Goal: Task Accomplishment & Management: Use online tool/utility

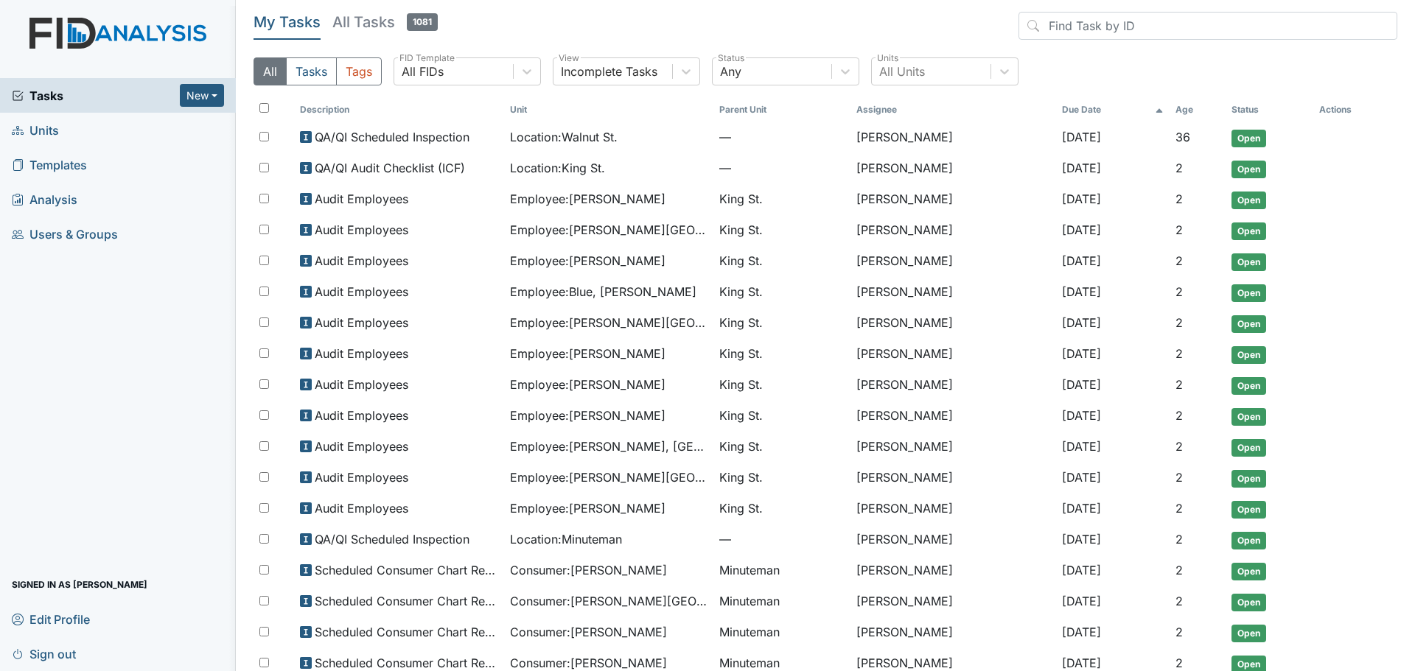
click at [108, 134] on link "Units" at bounding box center [118, 130] width 236 height 35
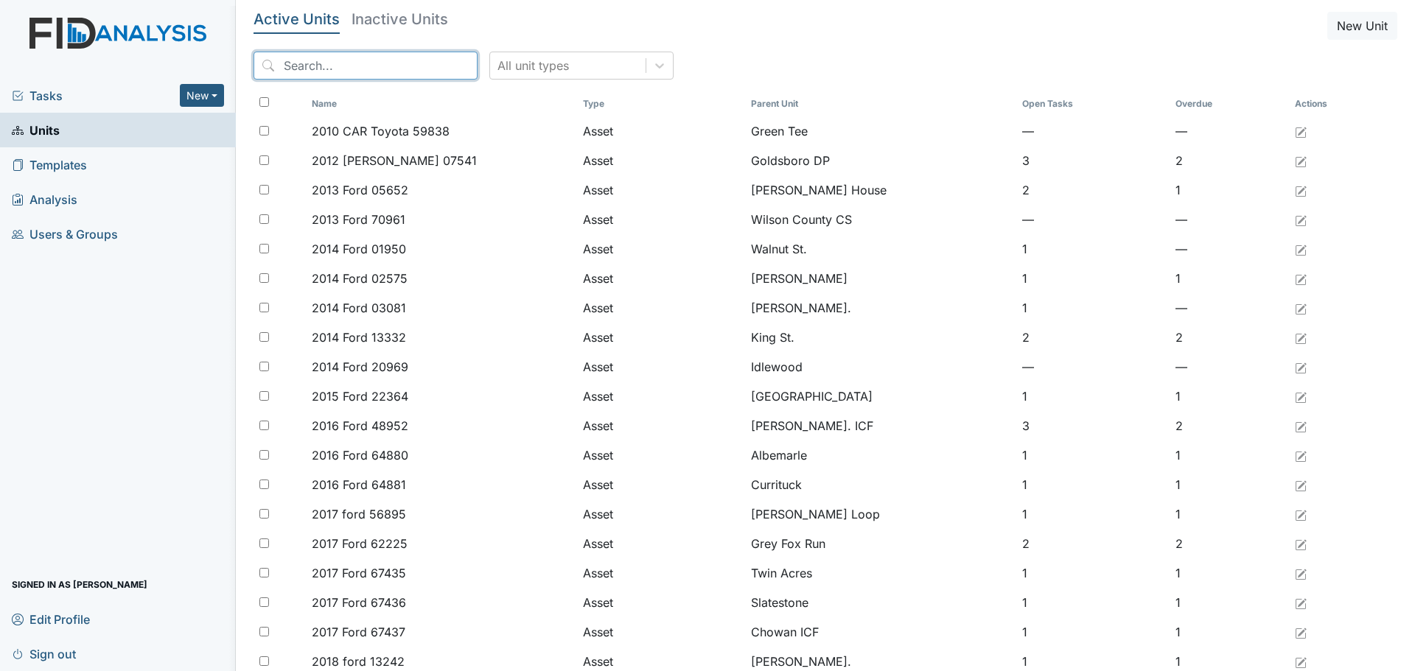
click at [377, 71] on input "search" at bounding box center [366, 66] width 224 height 28
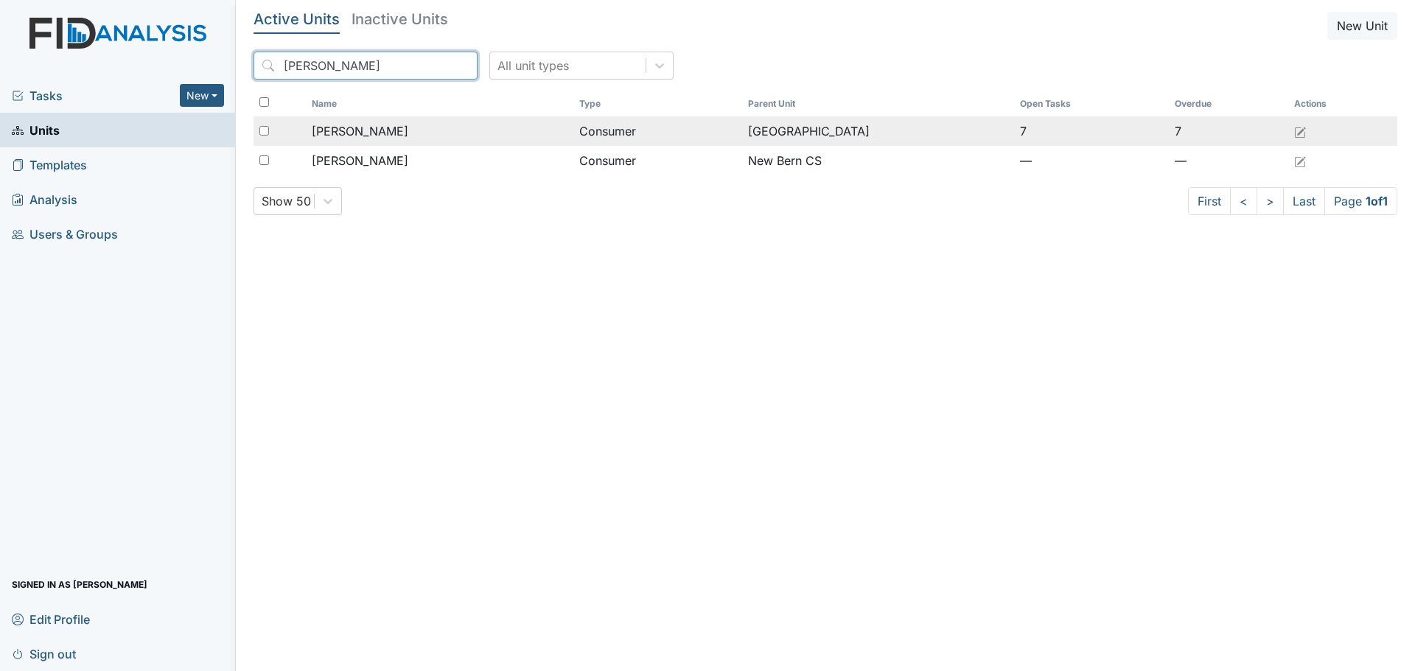
type input "edward"
click at [372, 140] on td "Harrison, Edward" at bounding box center [439, 130] width 267 height 29
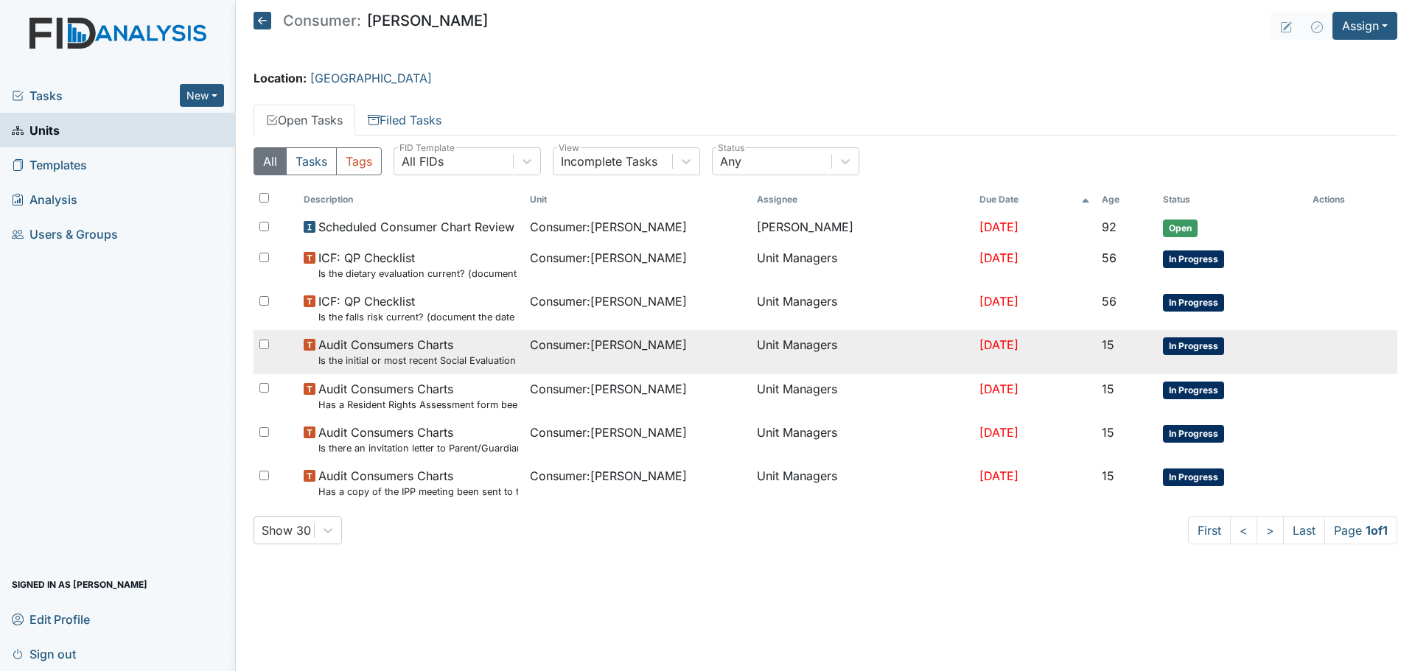
click at [463, 342] on span "Audit Consumers Charts Is the initial or most recent Social Evaluation in the c…" at bounding box center [418, 352] width 200 height 32
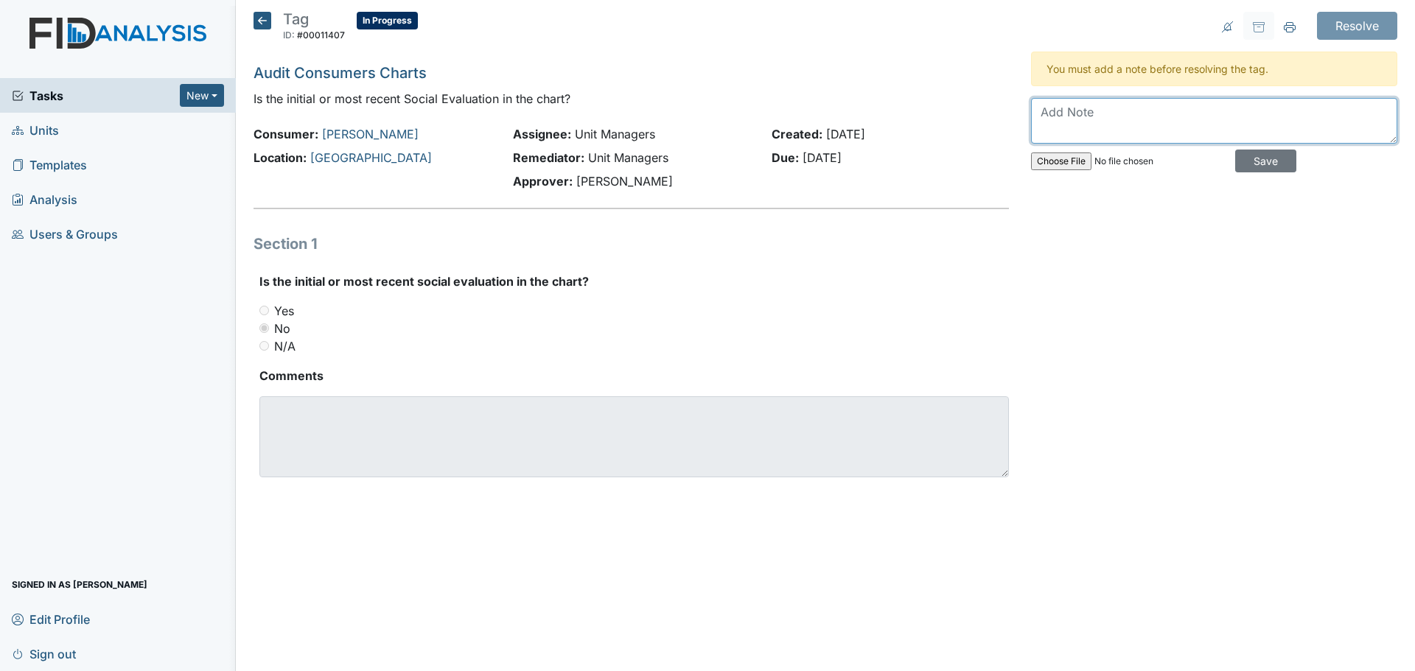
click at [1197, 108] on textarea at bounding box center [1214, 121] width 366 height 46
type textarea "Uploaded to Therap."
click at [1263, 155] on input "Save" at bounding box center [1265, 161] width 61 height 23
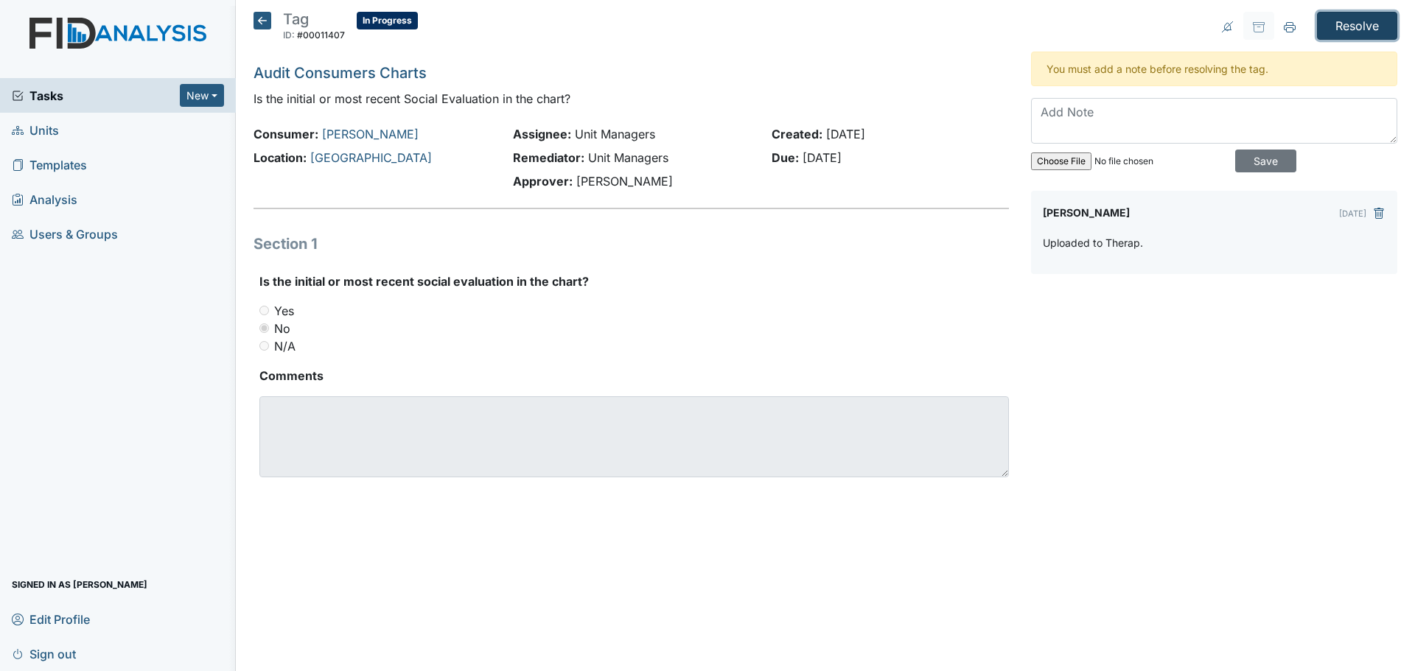
click at [1356, 27] on input "Resolve" at bounding box center [1357, 26] width 80 height 28
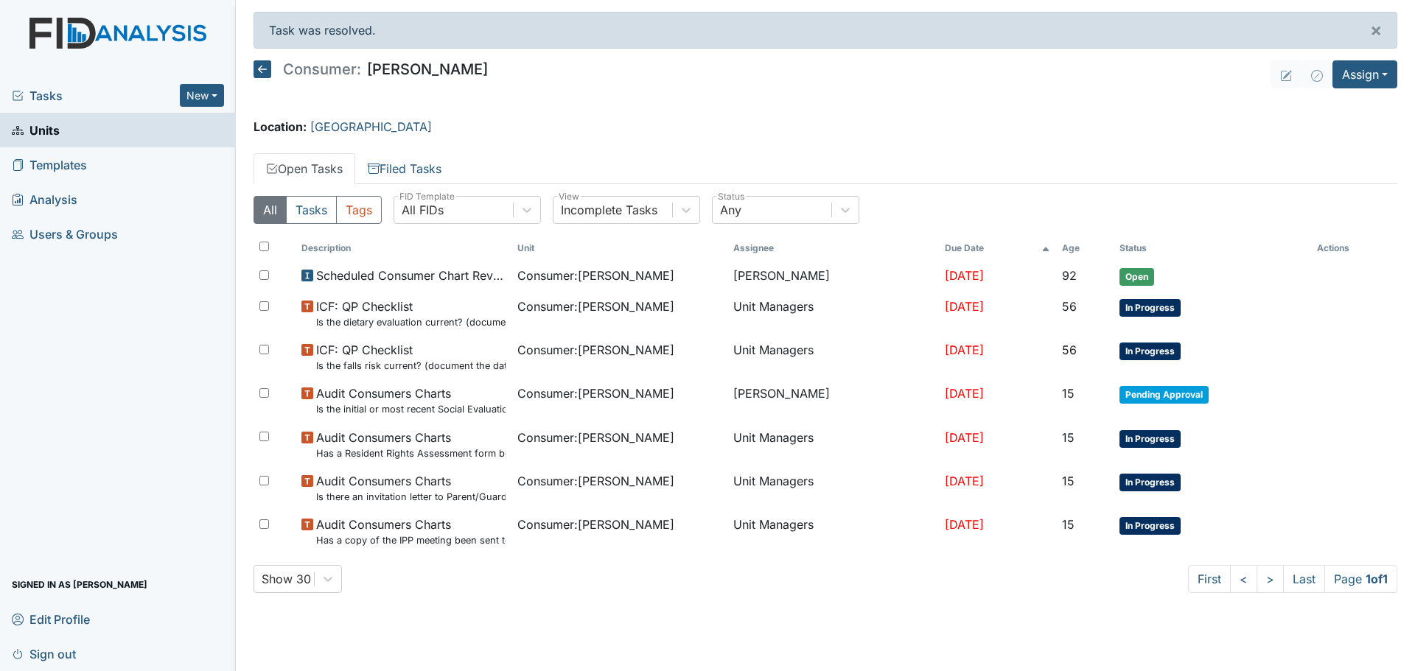
click at [49, 91] on span "Tasks" at bounding box center [96, 96] width 168 height 18
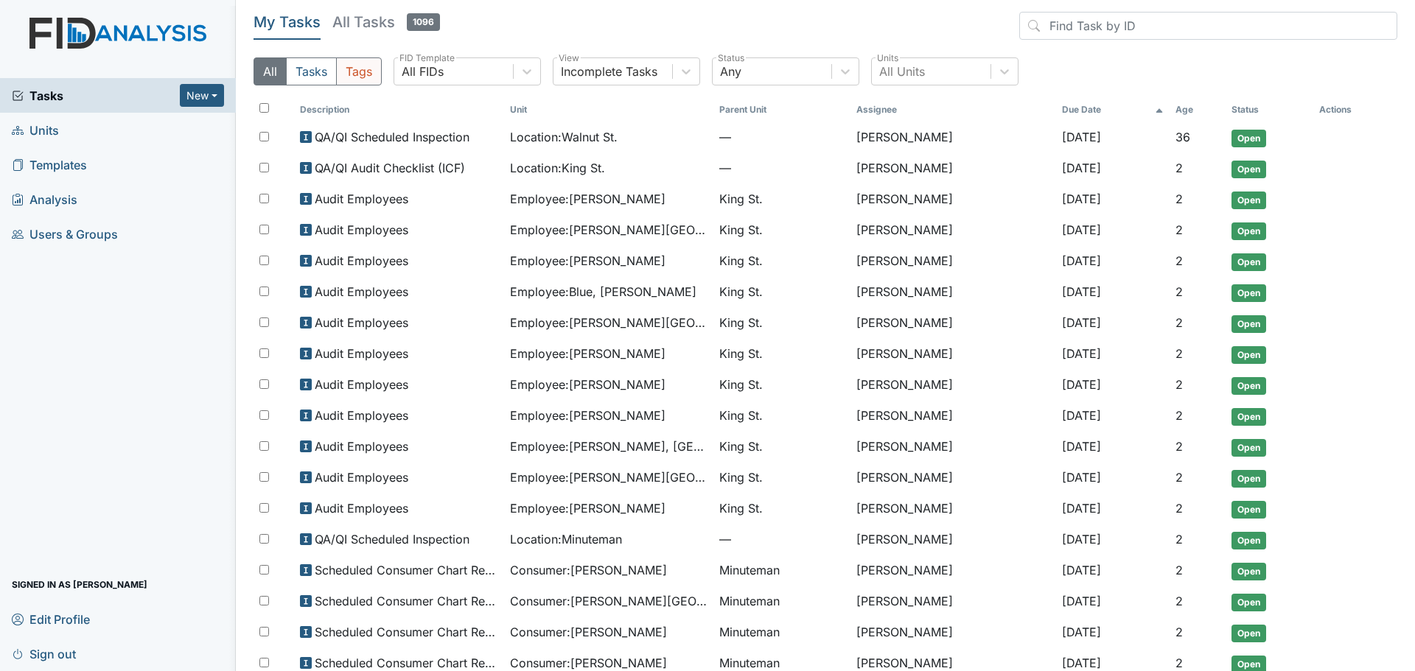
click at [358, 65] on button "Tags" at bounding box center [359, 71] width 46 height 28
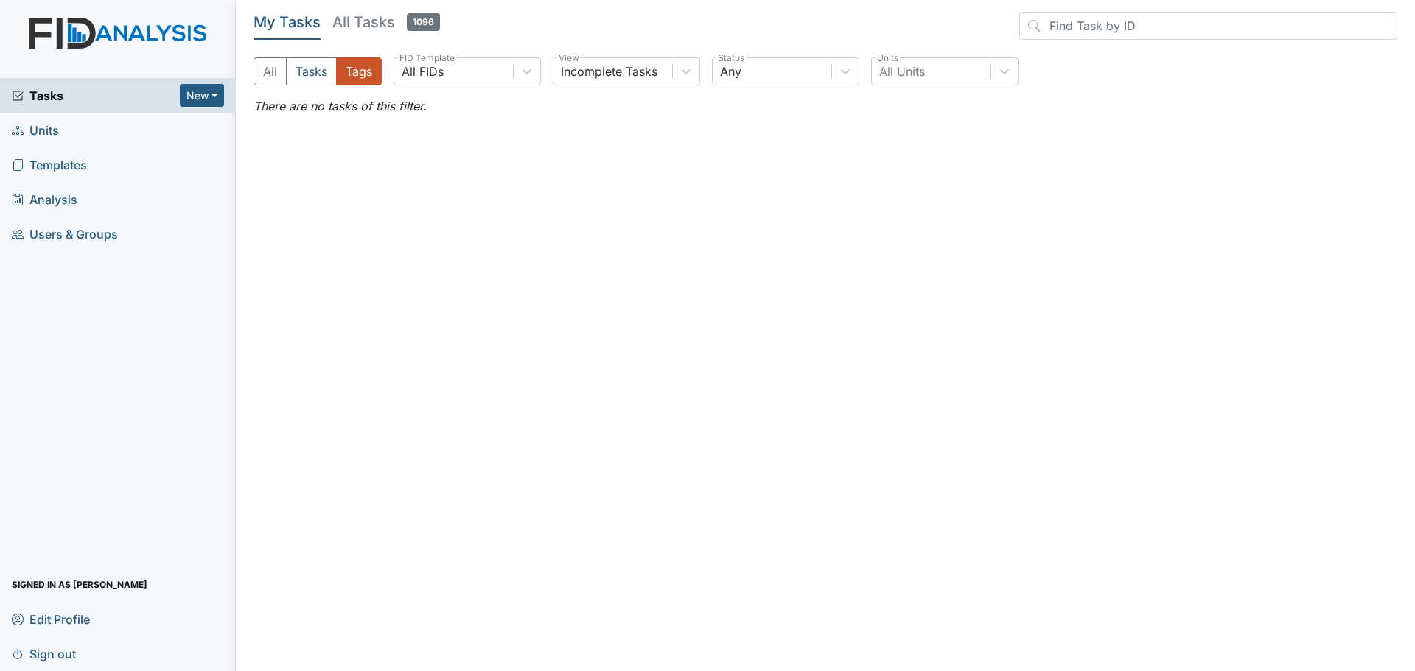
click at [370, 32] on link "All Tasks 1096" at bounding box center [386, 26] width 108 height 28
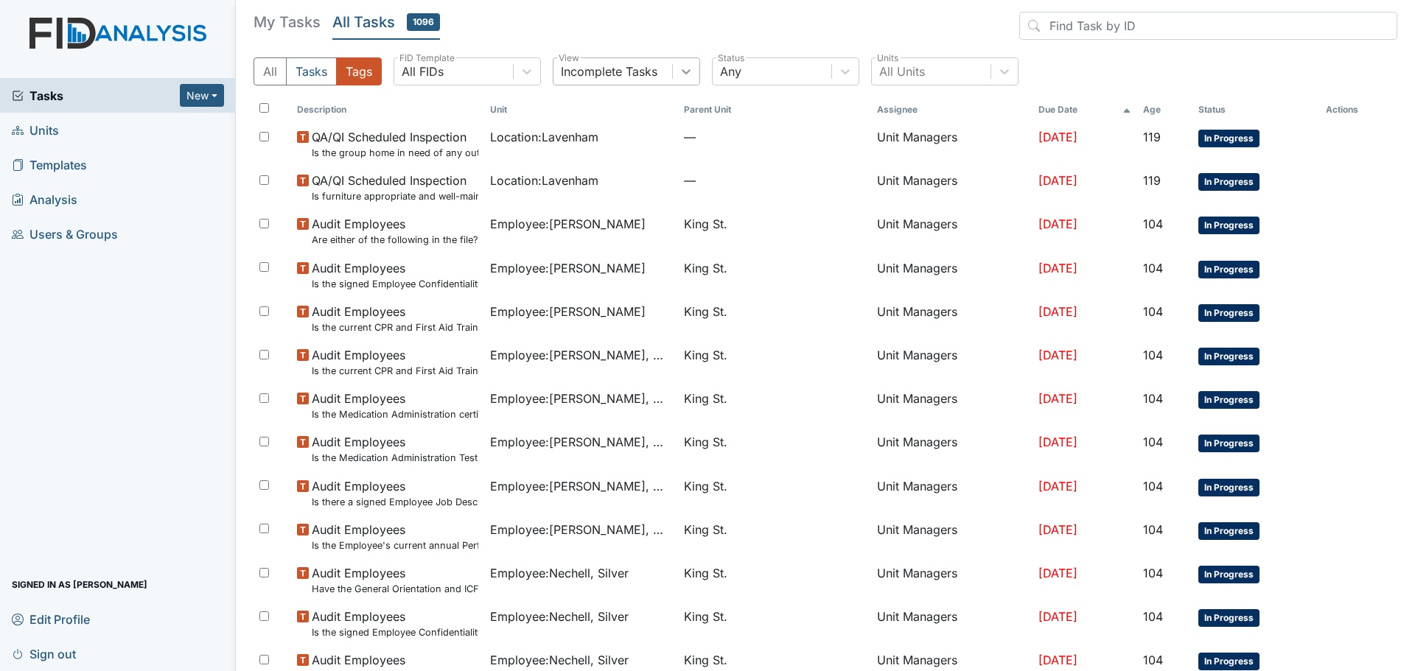
click at [691, 74] on icon at bounding box center [686, 71] width 15 height 15
click at [690, 75] on icon at bounding box center [686, 71] width 15 height 15
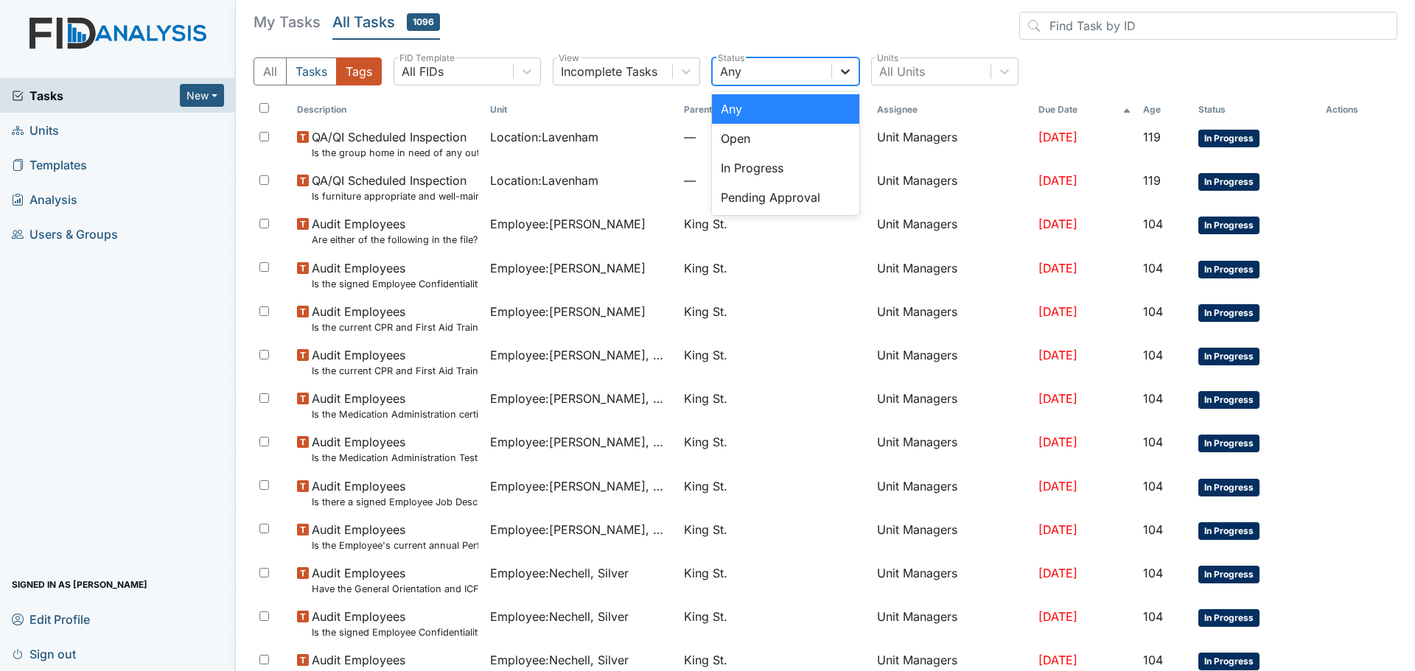
click at [838, 69] on div at bounding box center [845, 71] width 27 height 27
click at [847, 69] on icon at bounding box center [845, 71] width 15 height 15
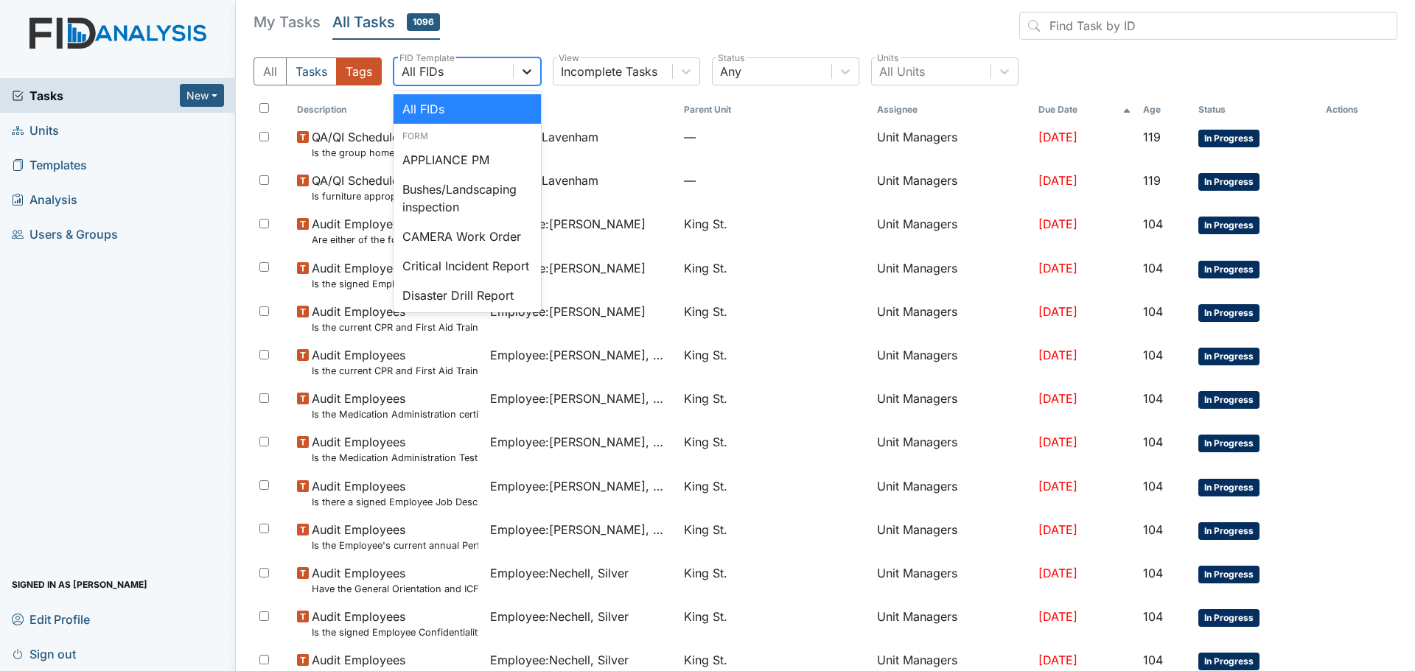
click at [534, 71] on icon at bounding box center [527, 71] width 15 height 15
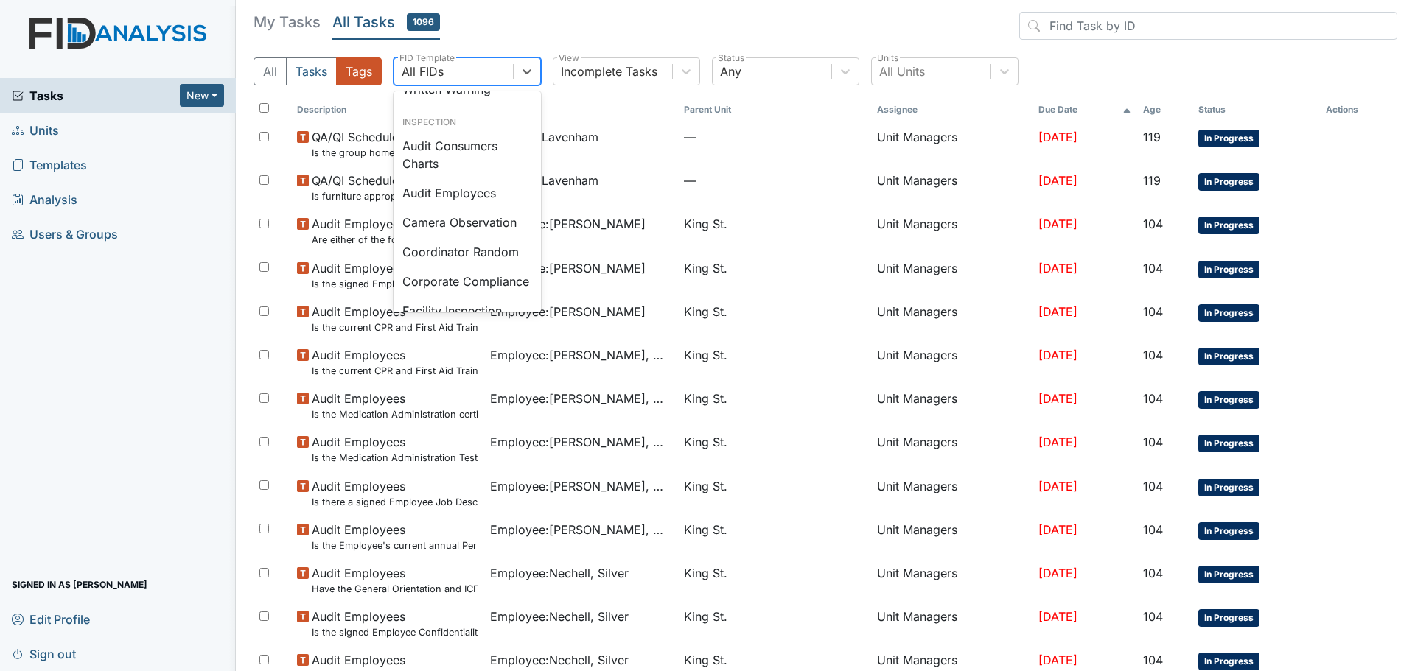
scroll to position [811, 0]
click at [487, 152] on div "Audit Consumers Charts" at bounding box center [467, 128] width 147 height 47
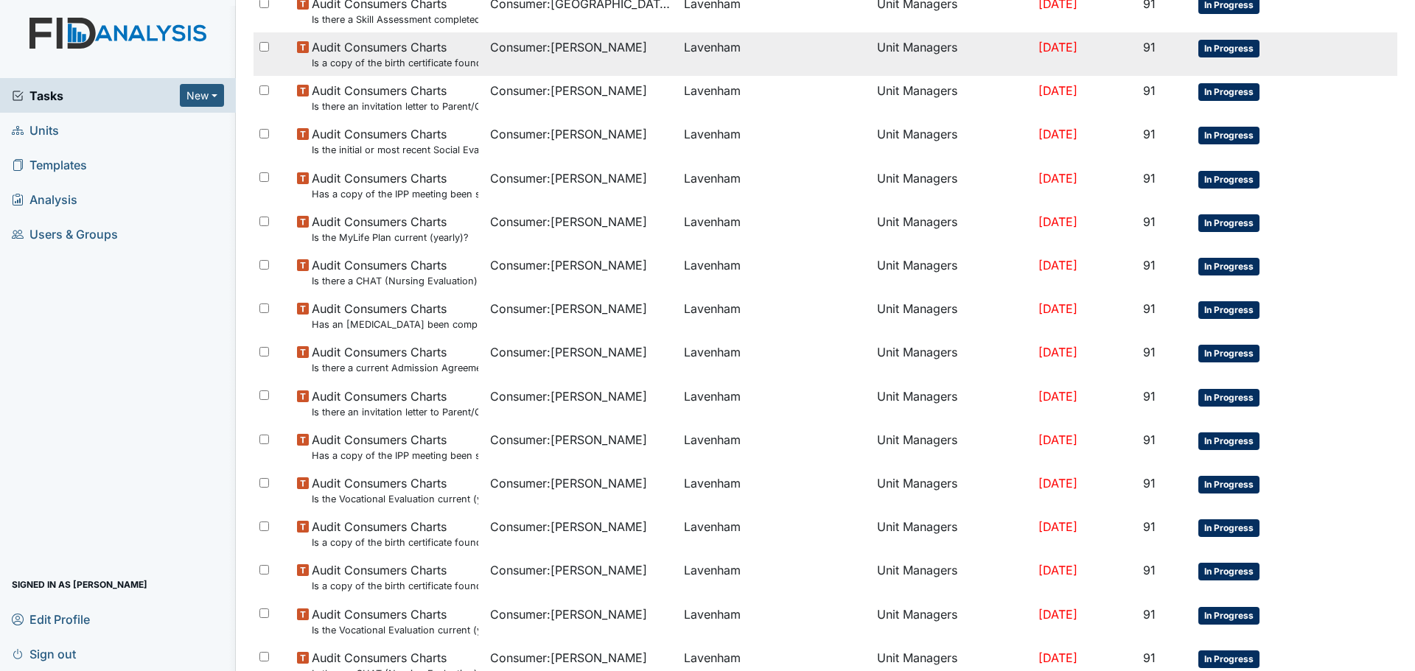
scroll to position [823, 0]
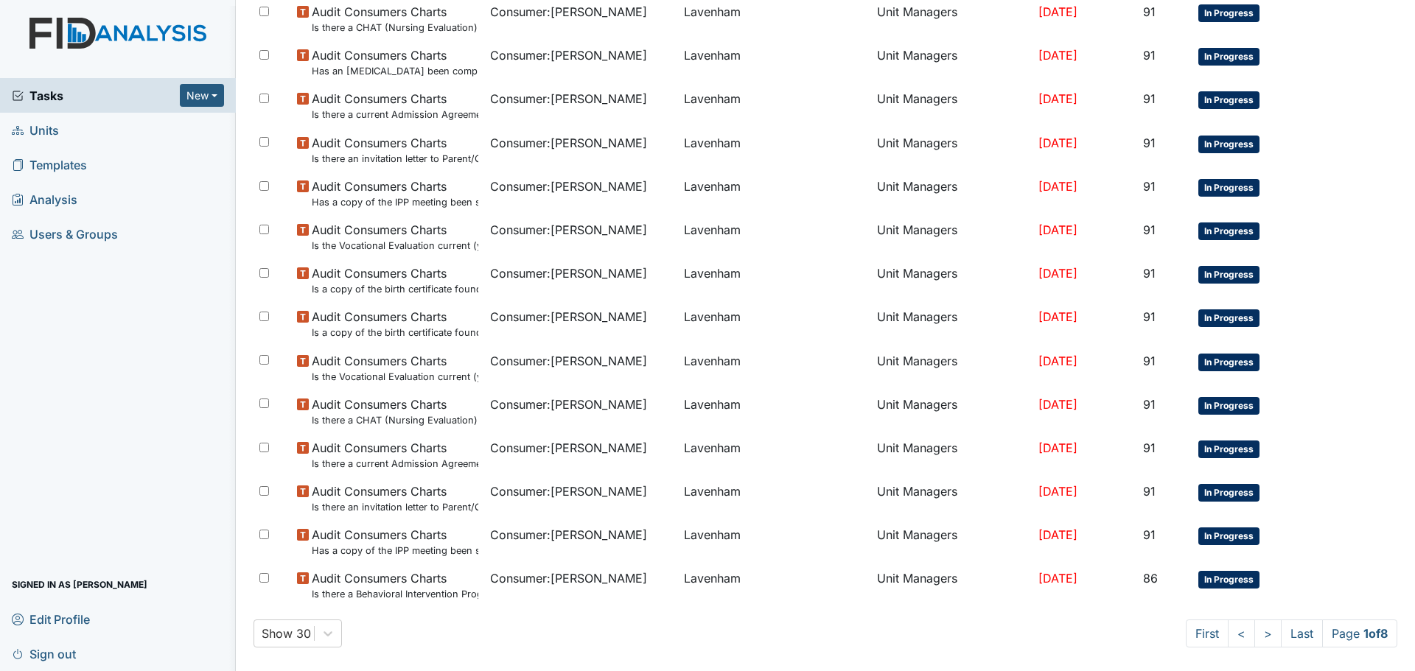
click at [52, 97] on span "Tasks" at bounding box center [96, 96] width 168 height 18
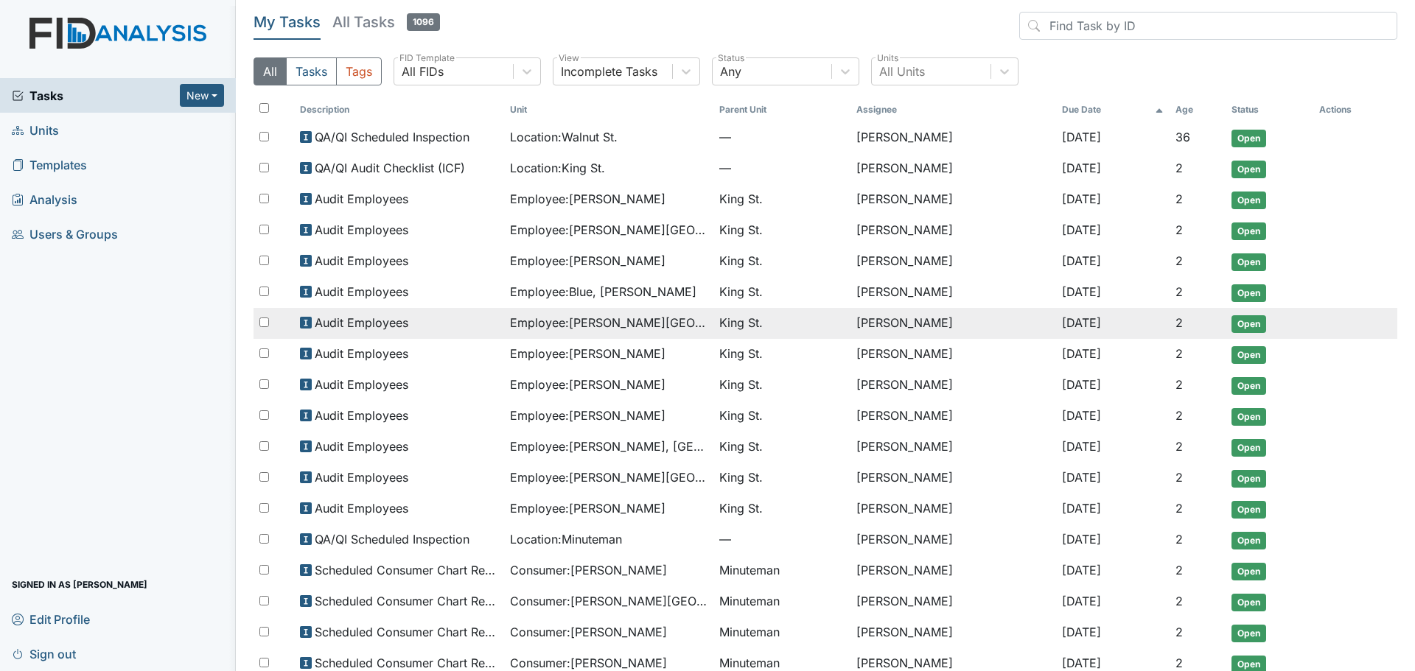
click at [571, 319] on span "Employee : [PERSON_NAME][GEOGRAPHIC_DATA], [GEOGRAPHIC_DATA]" at bounding box center [609, 323] width 198 height 18
